Goal: Transaction & Acquisition: Purchase product/service

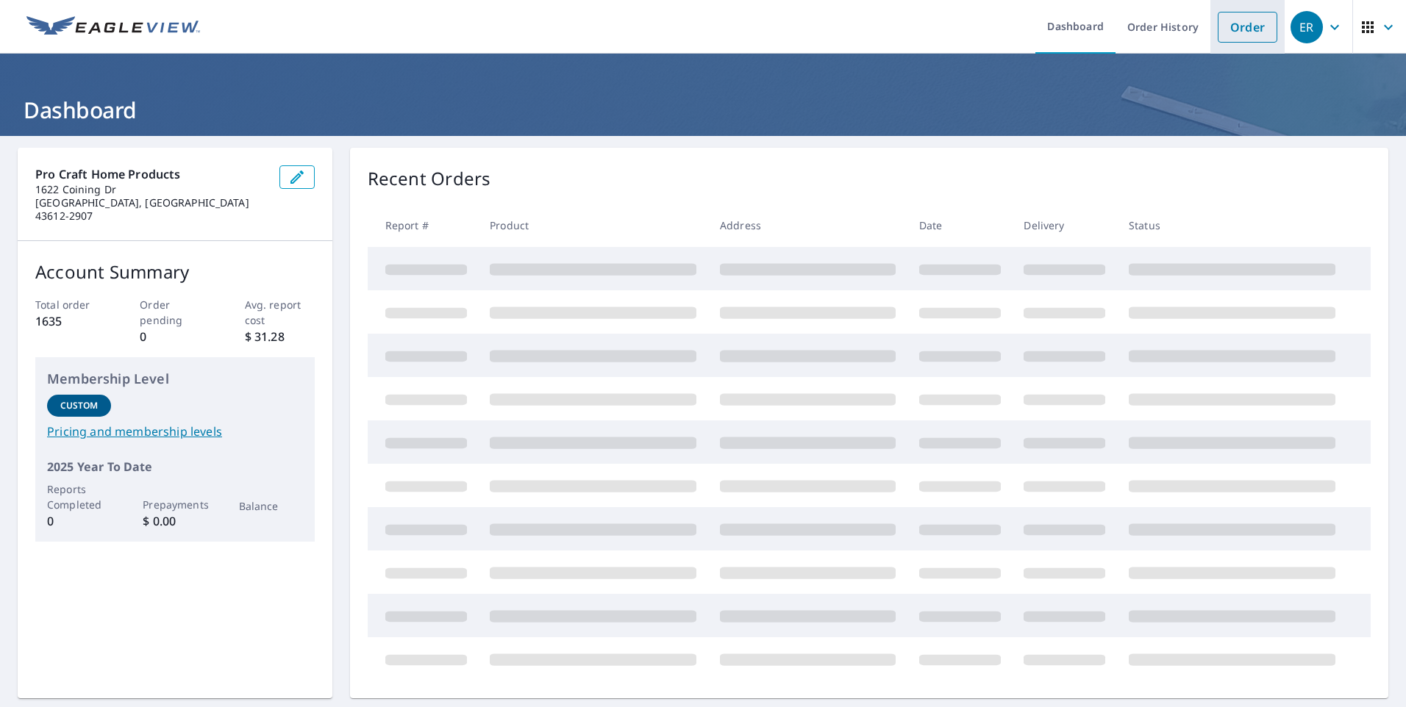
click at [1243, 28] on link "Order" at bounding box center [1248, 27] width 60 height 31
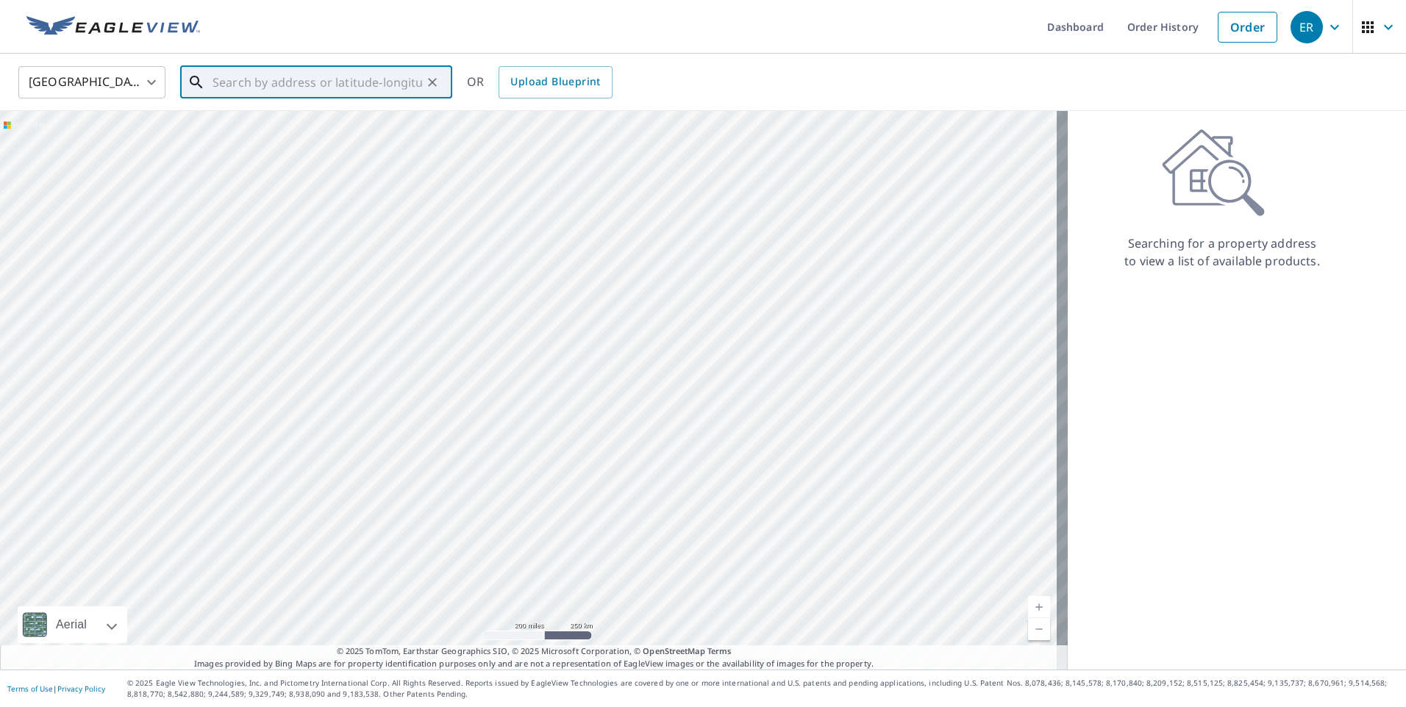
click at [235, 77] on input "text" at bounding box center [317, 82] width 210 height 41
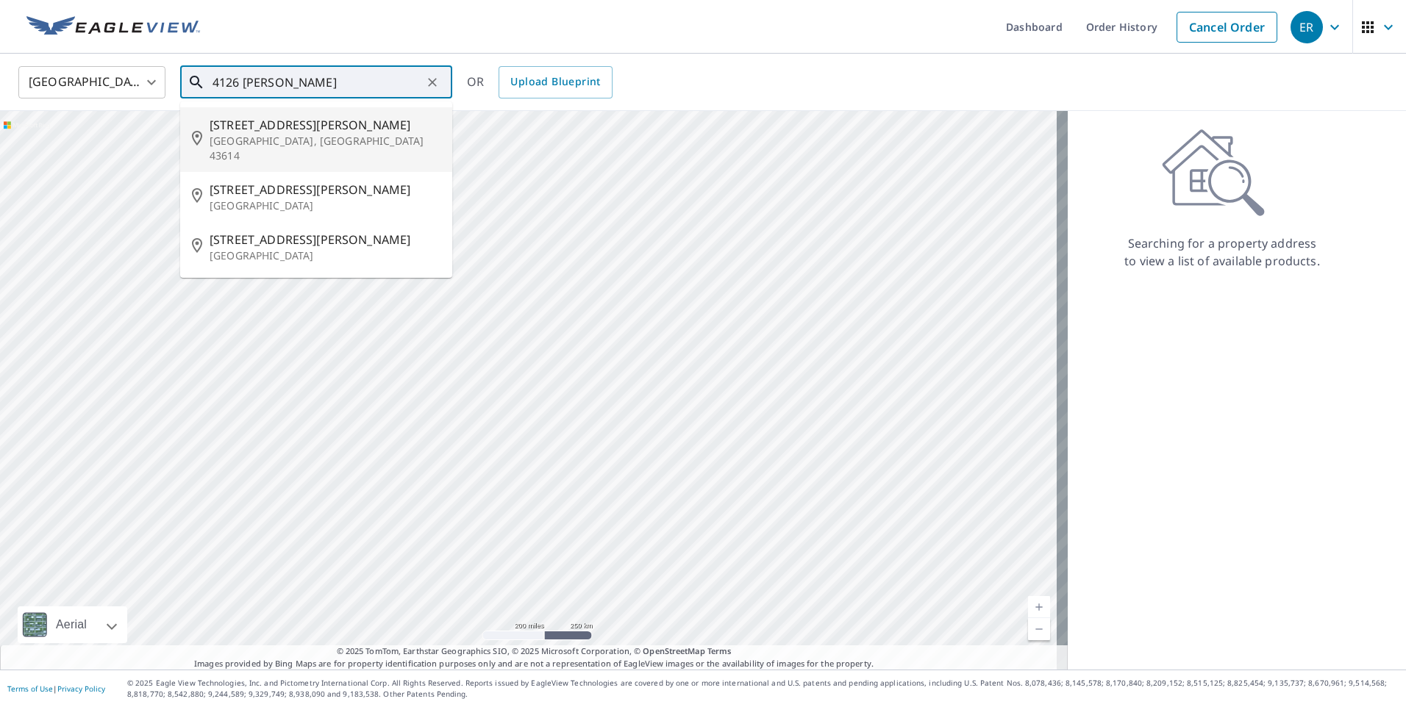
click at [284, 137] on p "[GEOGRAPHIC_DATA], [GEOGRAPHIC_DATA] 43614" at bounding box center [325, 148] width 231 height 29
type input "[STREET_ADDRESS][PERSON_NAME][PERSON_NAME]"
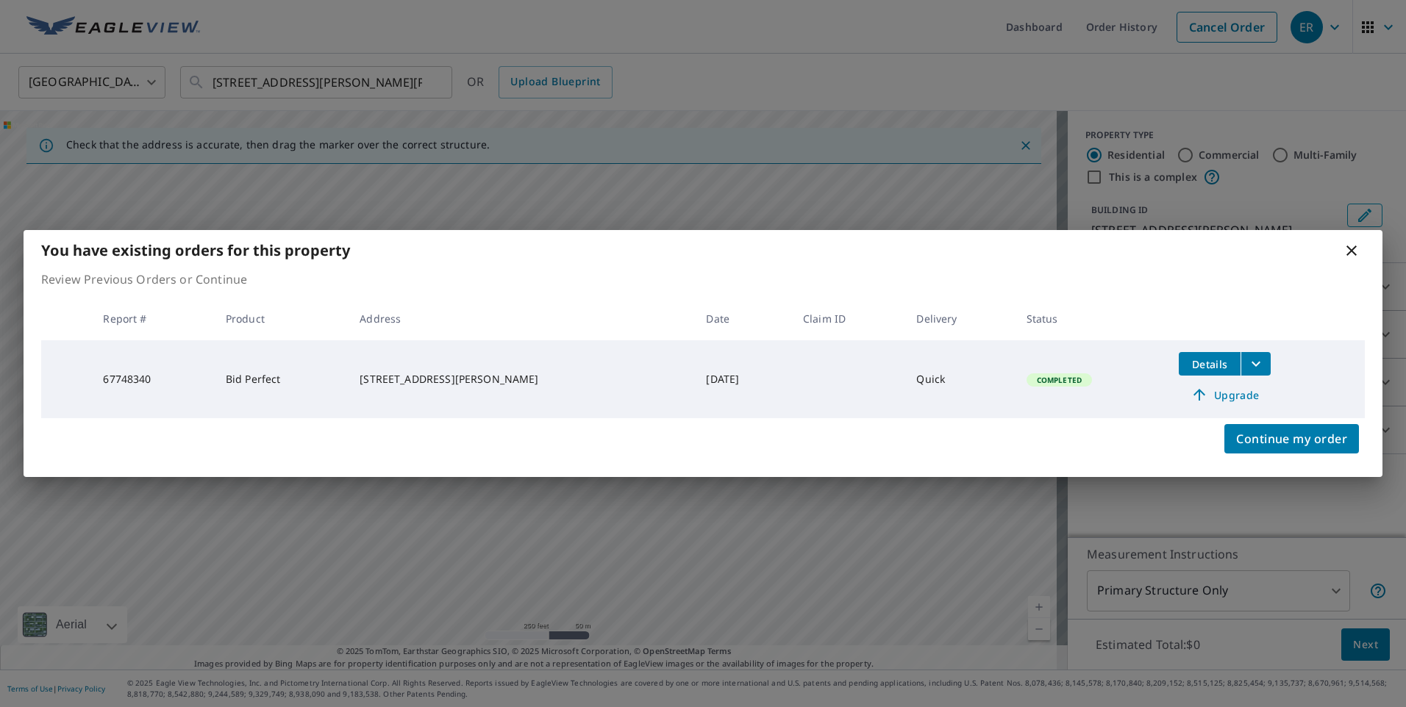
click at [1216, 396] on span "Upgrade" at bounding box center [1224, 395] width 74 height 18
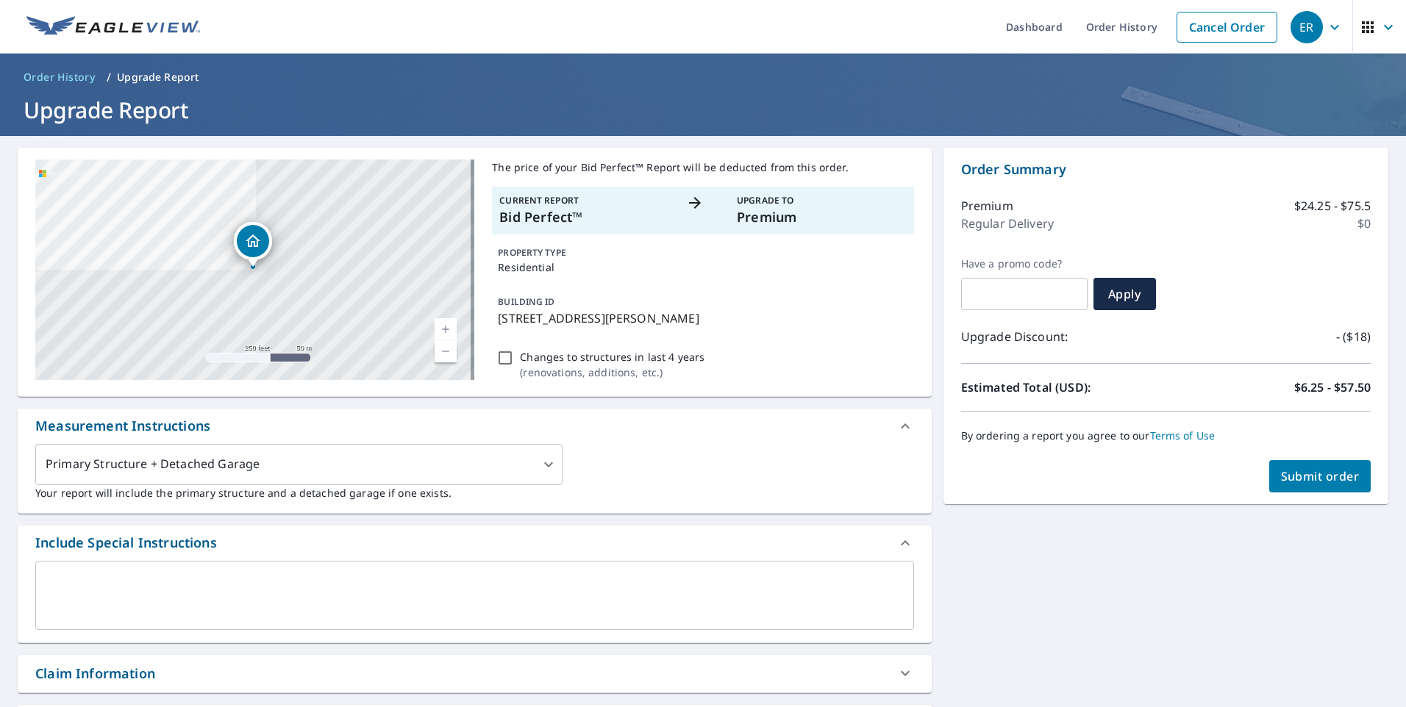
click at [1317, 476] on span "Submit order" at bounding box center [1320, 476] width 79 height 16
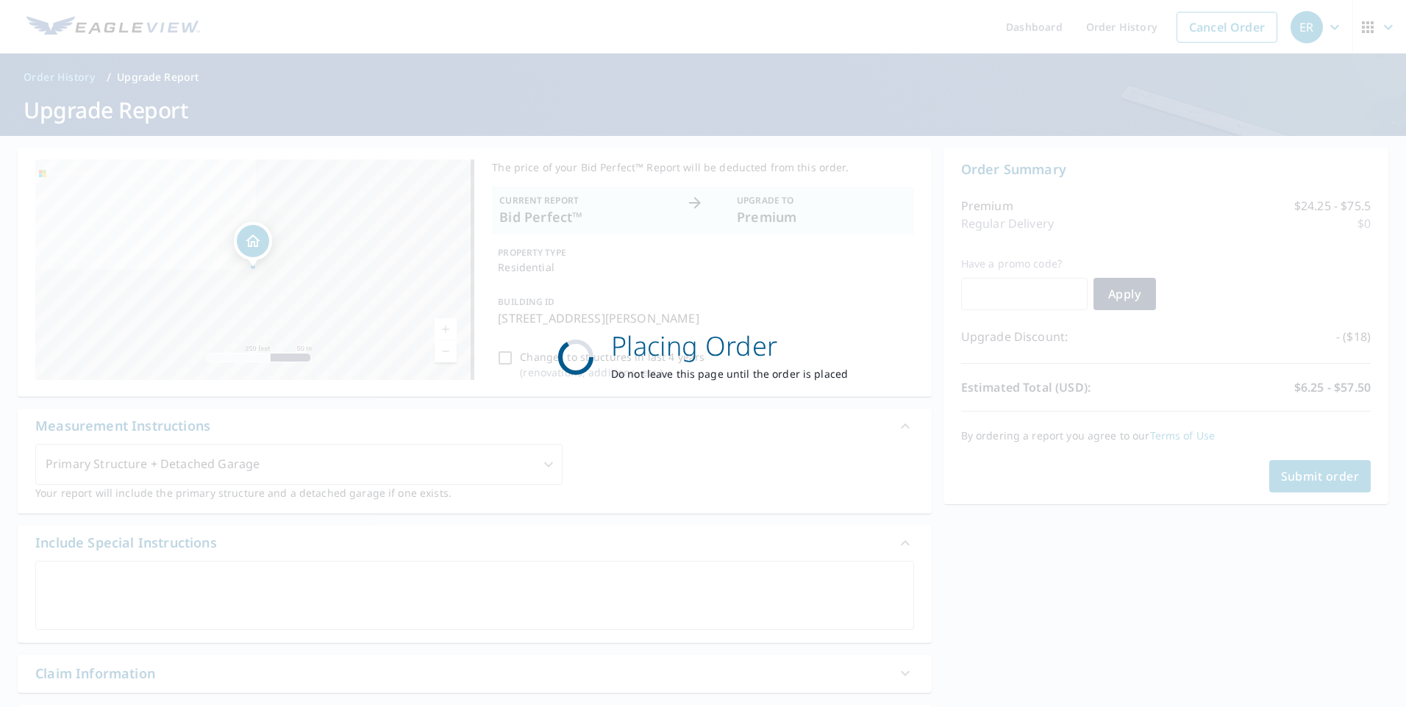
checkbox input "true"
